Goal: Task Accomplishment & Management: Manage account settings

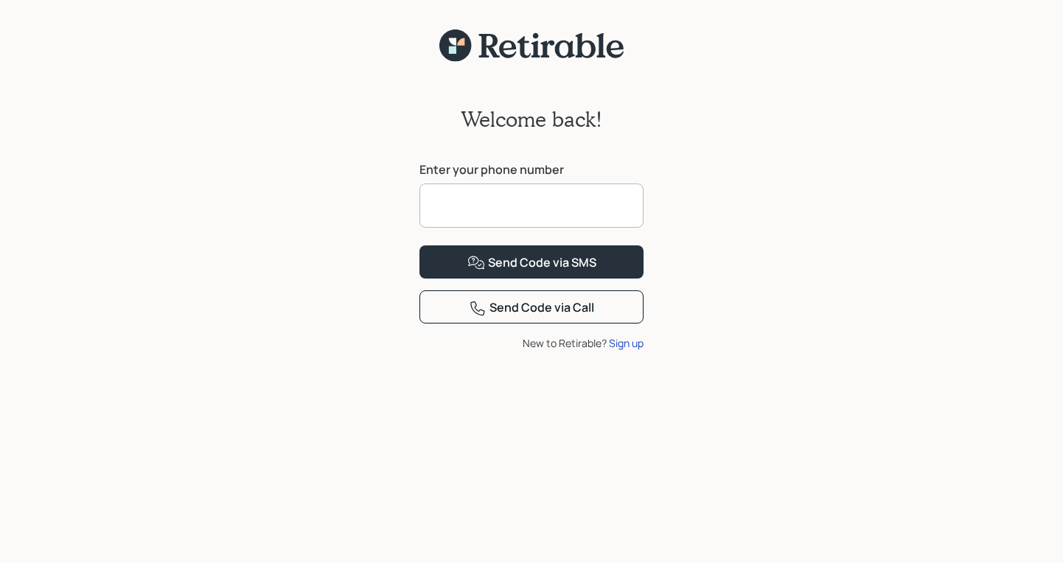
click at [480, 202] on input at bounding box center [532, 206] width 224 height 44
type input "**********"
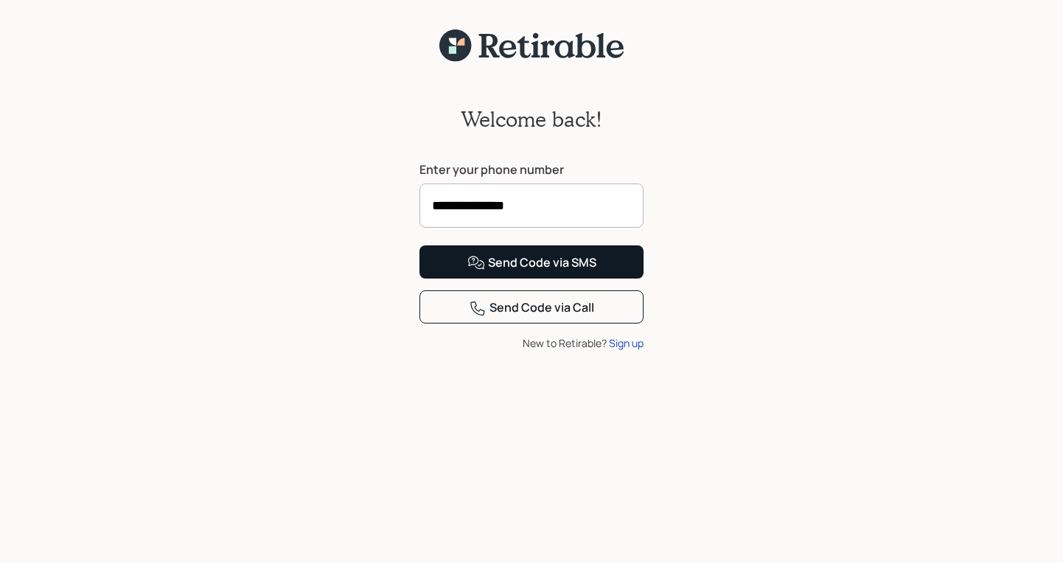
click at [523, 272] on div "Send Code via SMS" at bounding box center [531, 263] width 129 height 18
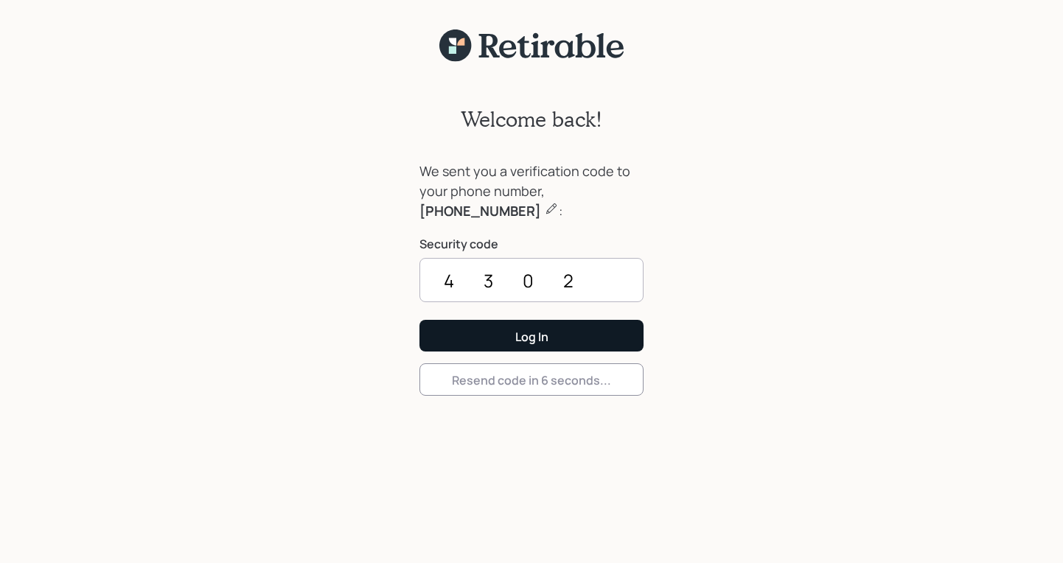
type input "4302"
click at [532, 335] on button "Log In" at bounding box center [532, 336] width 224 height 32
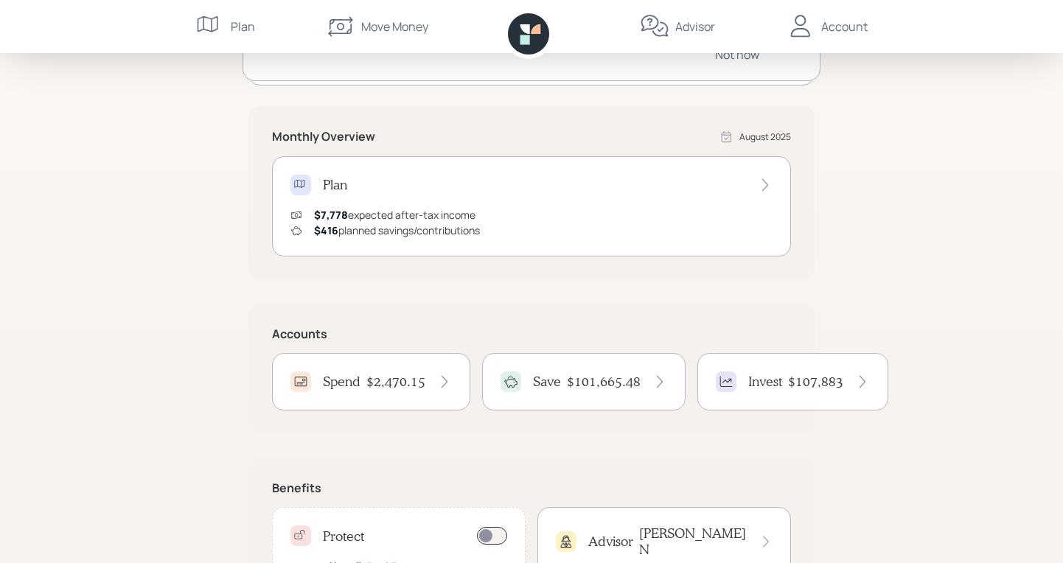
scroll to position [243, 0]
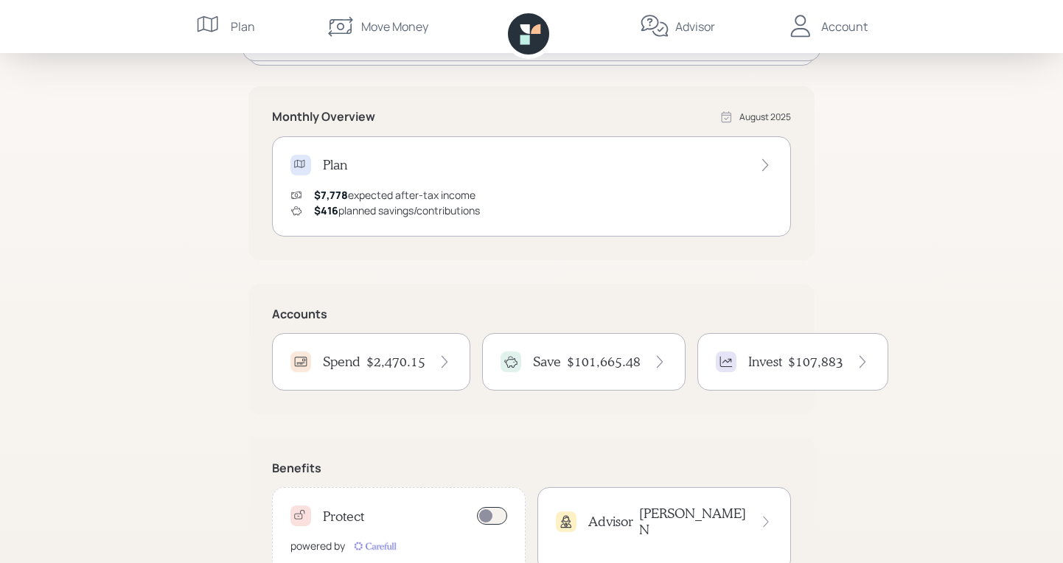
click at [820, 358] on h4 "$107,883" at bounding box center [815, 362] width 55 height 16
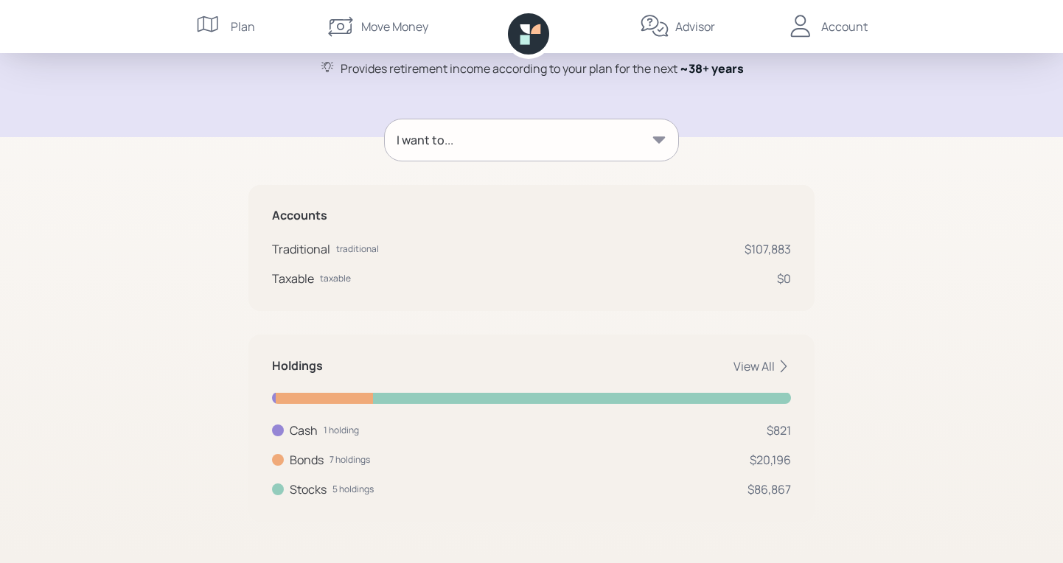
scroll to position [150, 0]
click at [665, 140] on icon at bounding box center [659, 140] width 15 height 15
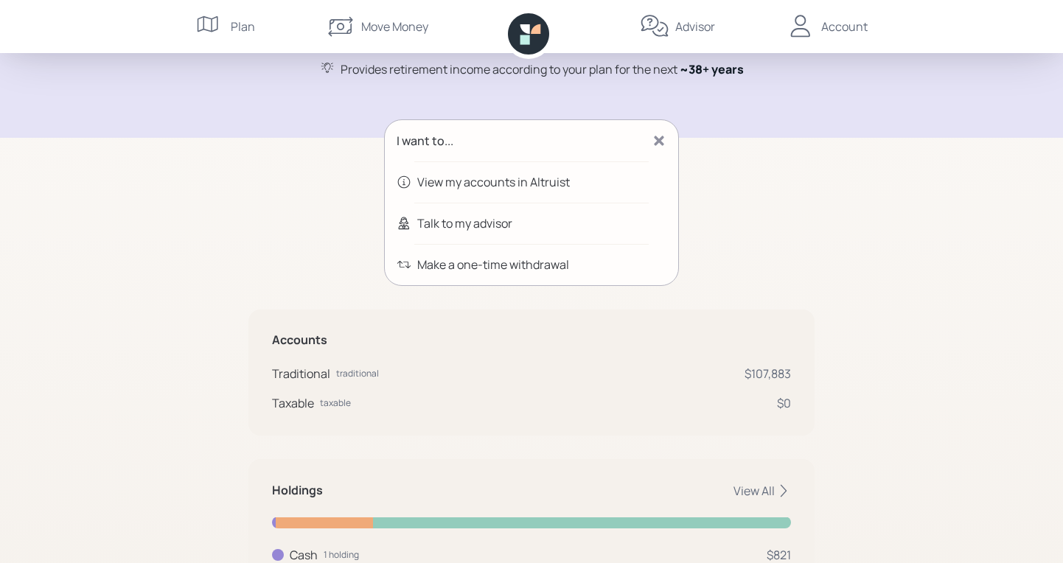
click at [665, 139] on icon at bounding box center [659, 140] width 15 height 15
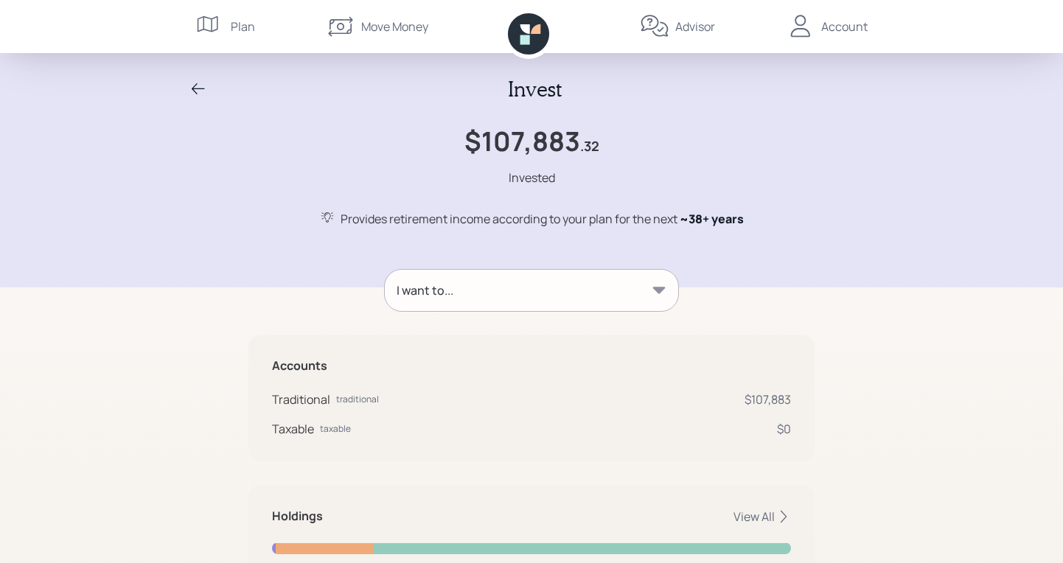
scroll to position [0, 0]
click at [198, 81] on icon at bounding box center [198, 89] width 18 height 18
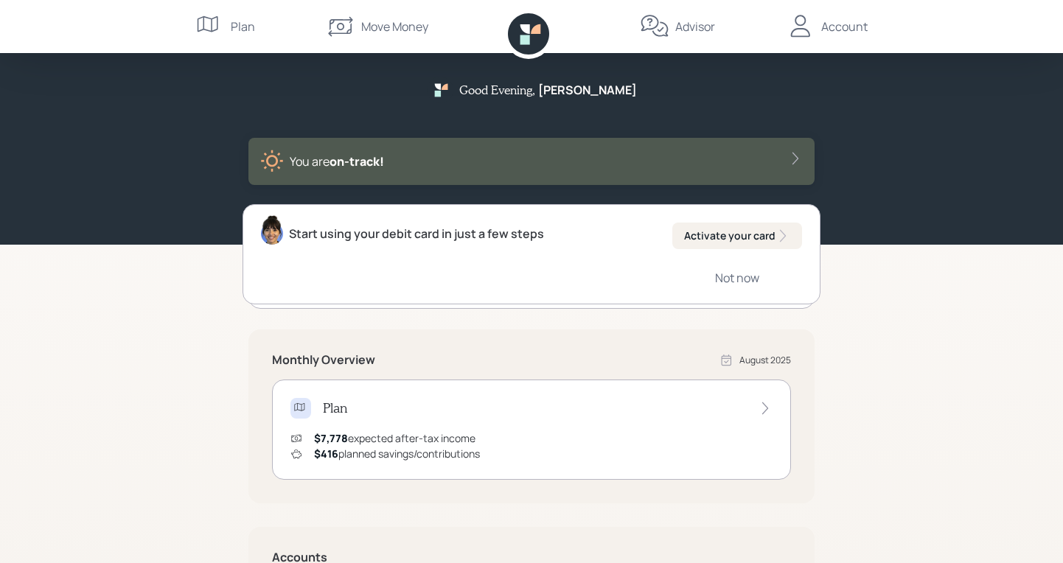
click at [835, 24] on div "Account" at bounding box center [844, 27] width 46 height 18
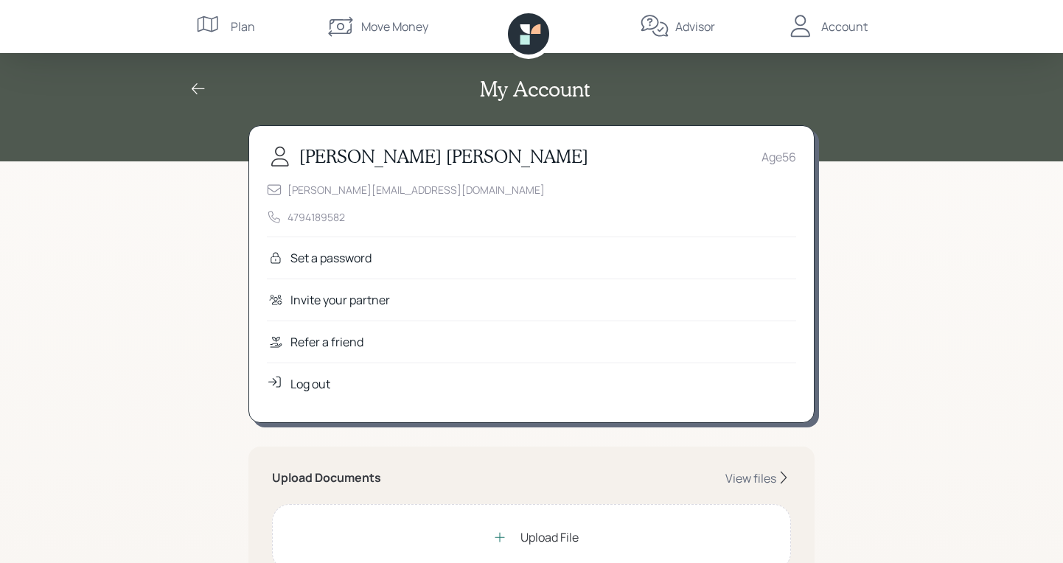
click at [319, 380] on div "Log out" at bounding box center [310, 384] width 40 height 18
